Goal: Obtain resource: Download file/media

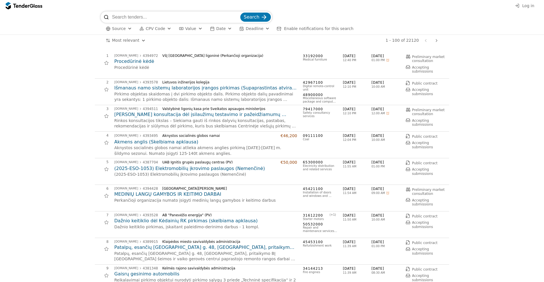
click at [187, 28] on span "Value" at bounding box center [190, 28] width 11 height 5
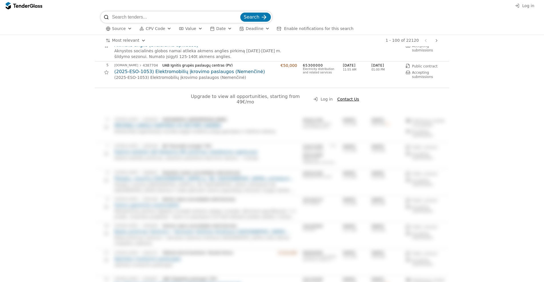
scroll to position [114, 0]
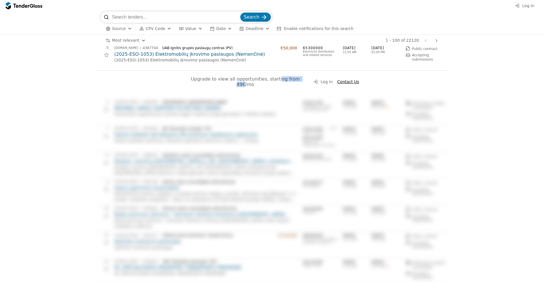
drag, startPoint x: 292, startPoint y: 80, endPoint x: 268, endPoint y: 83, distance: 24.0
click at [269, 83] on div "Upgrade to view all opportunities, starting from 49€/mo Log in Contact Us" at bounding box center [272, 85] width 355 height 28
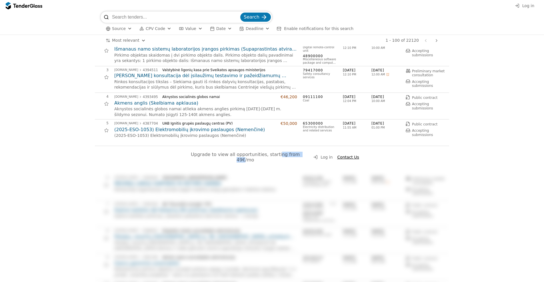
scroll to position [0, 0]
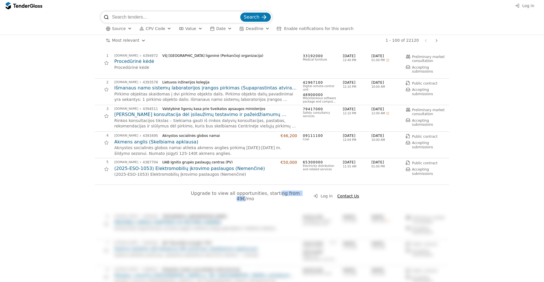
click at [183, 170] on h2 "(2025-ESO-1053) Elektromobilių įkrovimo paslaugos (Nemenčinė)" at bounding box center [205, 169] width 183 height 6
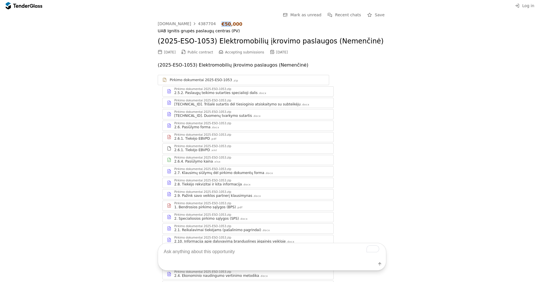
drag, startPoint x: 220, startPoint y: 24, endPoint x: 213, endPoint y: 24, distance: 7.2
click at [222, 24] on div "€50,000" at bounding box center [232, 23] width 21 height 5
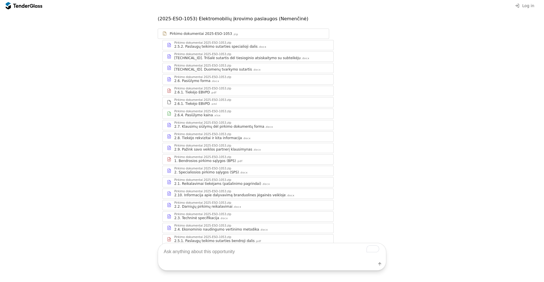
scroll to position [68, 0]
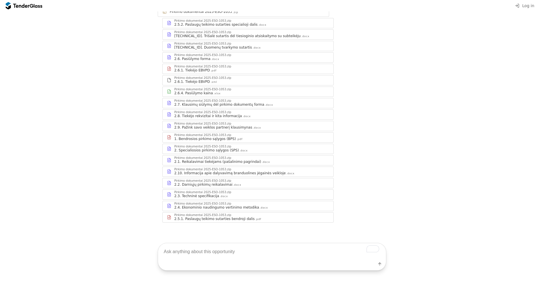
click at [254, 193] on div "Pirkimo dokumentai 2025-ESO-1053.zip" at bounding box center [251, 192] width 155 height 3
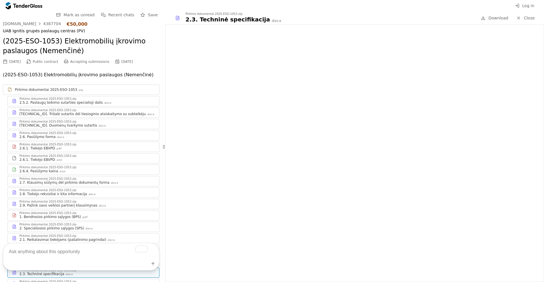
click at [117, 100] on div "Pirkimo dokumentai 2025-ESO-1053.zip" at bounding box center [87, 99] width 136 height 3
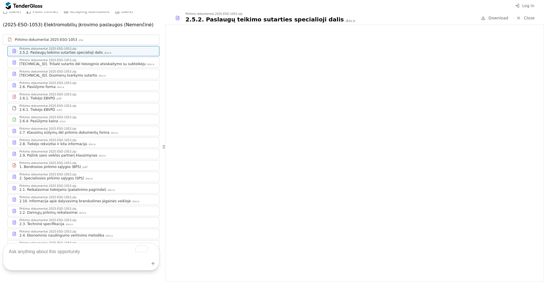
scroll to position [76, 0]
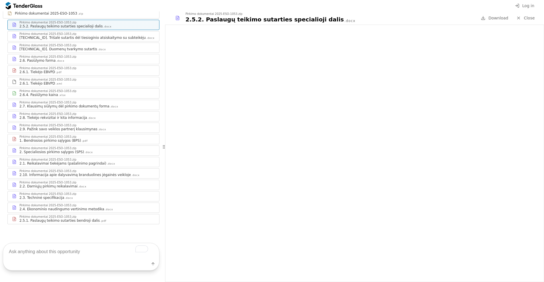
click at [114, 152] on div "2. Specialiosios pirkimo sąlygos (SPS) .docx" at bounding box center [87, 152] width 136 height 5
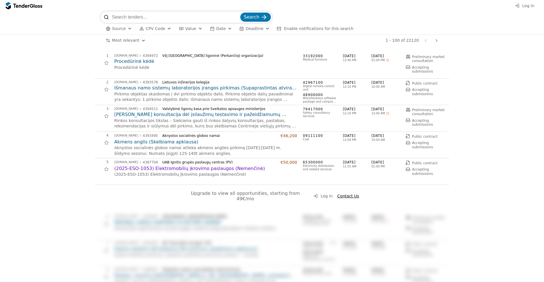
click at [194, 17] on input "search" at bounding box center [175, 16] width 127 height 11
click at [26, 6] on div at bounding box center [21, 6] width 16 height 4
drag, startPoint x: 295, startPoint y: 194, endPoint x: 182, endPoint y: 195, distance: 112.4
click at [182, 195] on div "Upgrade to view all opportunities, starting from 49€/mo Log in Contact Us" at bounding box center [272, 199] width 355 height 28
